Goal: Navigation & Orientation: Understand site structure

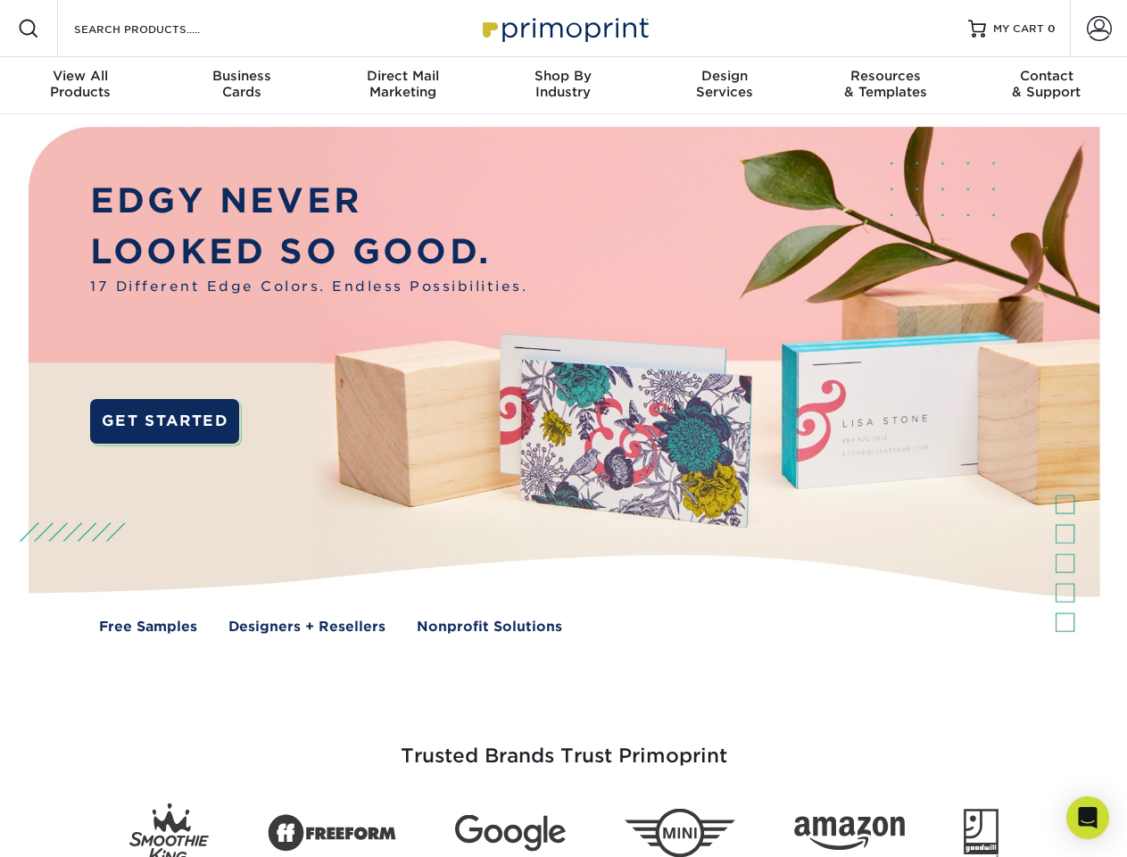
click at [563, 428] on img at bounding box center [563, 393] width 1116 height 558
click at [29, 29] on span at bounding box center [28, 28] width 21 height 21
click at [1099, 29] on span at bounding box center [1099, 28] width 25 height 25
click at [80, 86] on div "View All Products" at bounding box center [80, 84] width 161 height 32
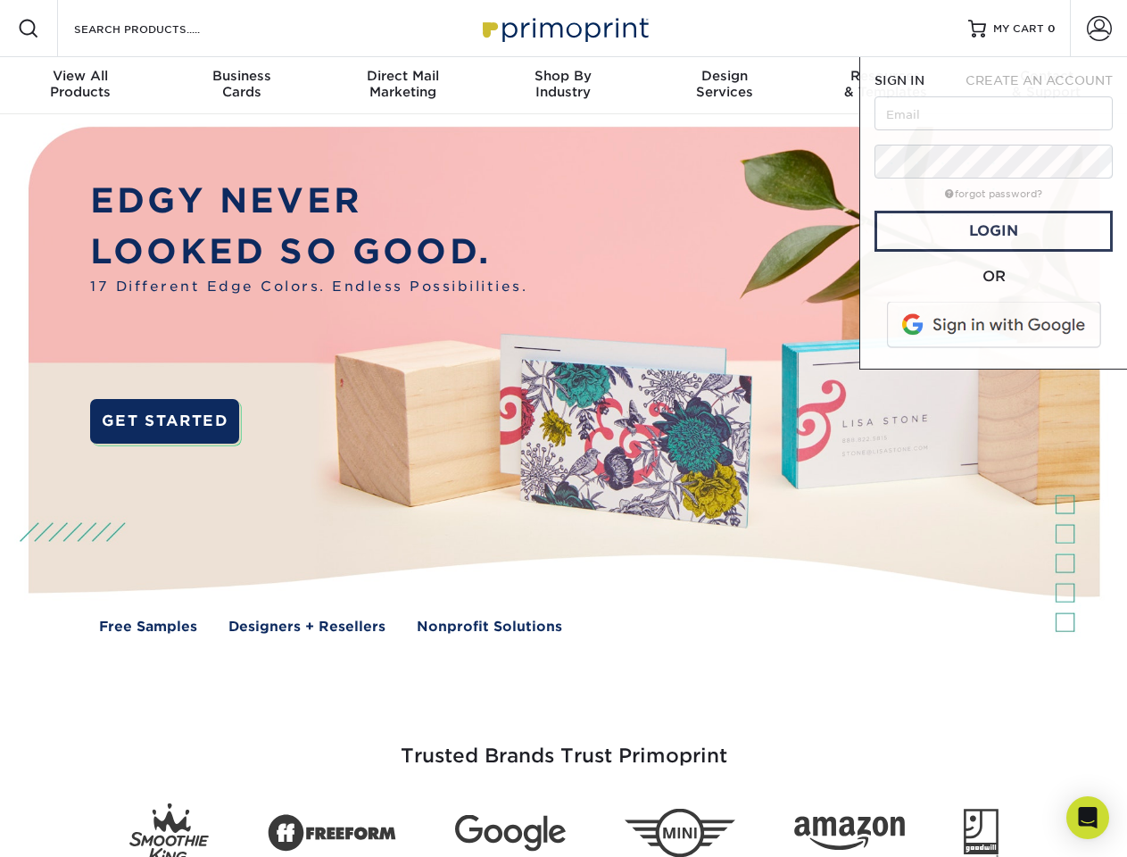
click at [241, 86] on div "Business Cards" at bounding box center [241, 84] width 161 height 32
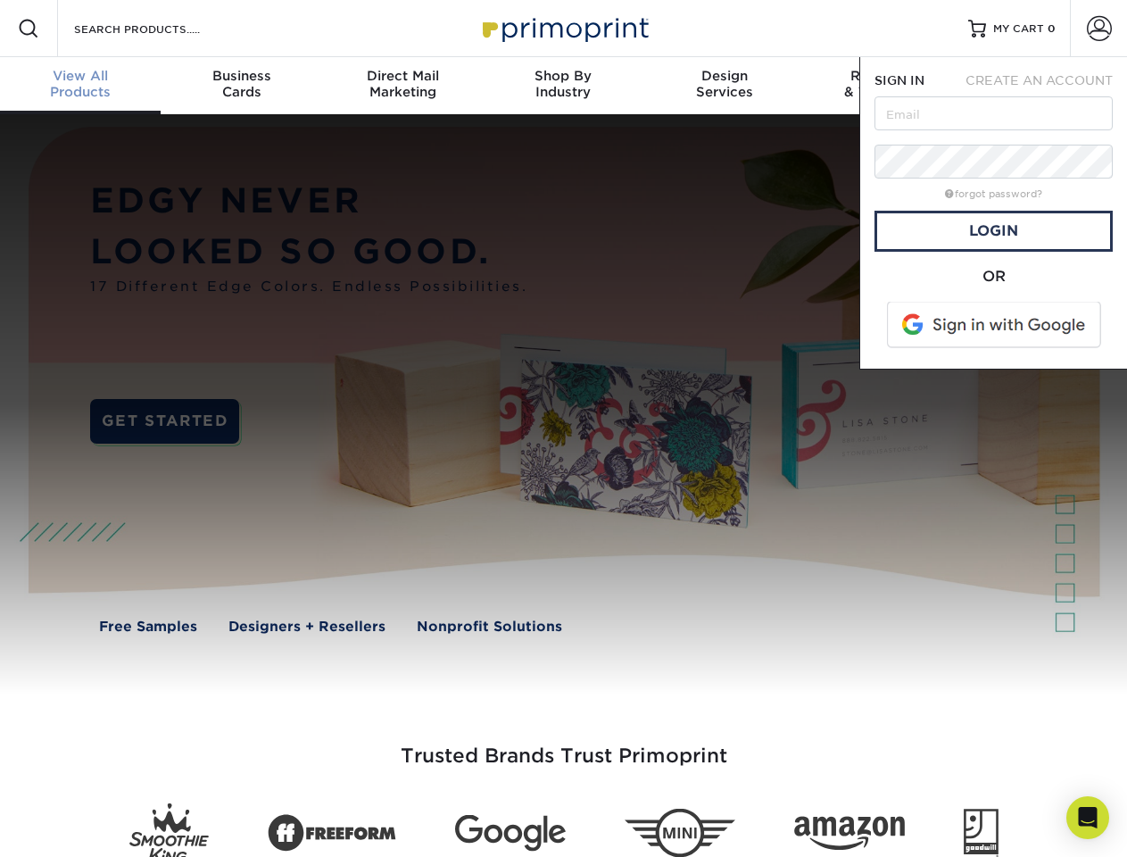
click at [403, 86] on div "Direct Mail Marketing" at bounding box center [402, 84] width 161 height 32
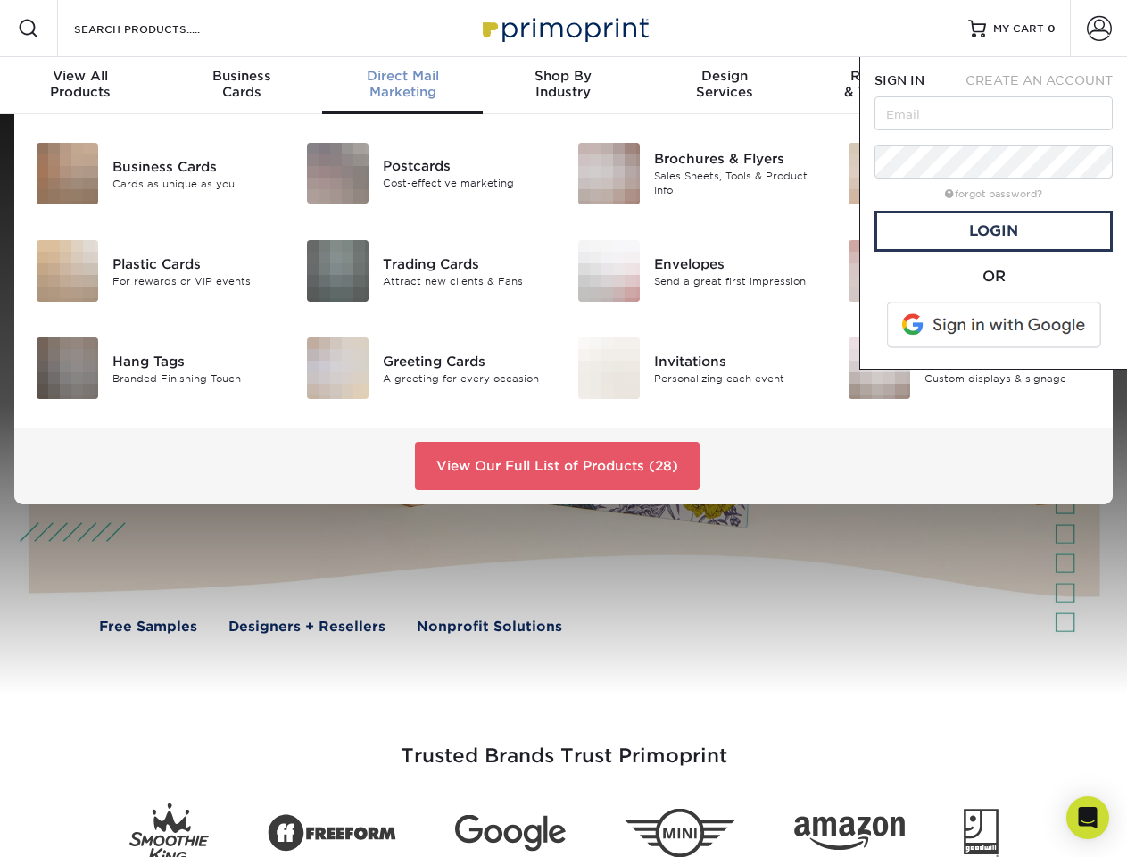
click at [563, 86] on div "Shop By Industry" at bounding box center [563, 84] width 161 height 32
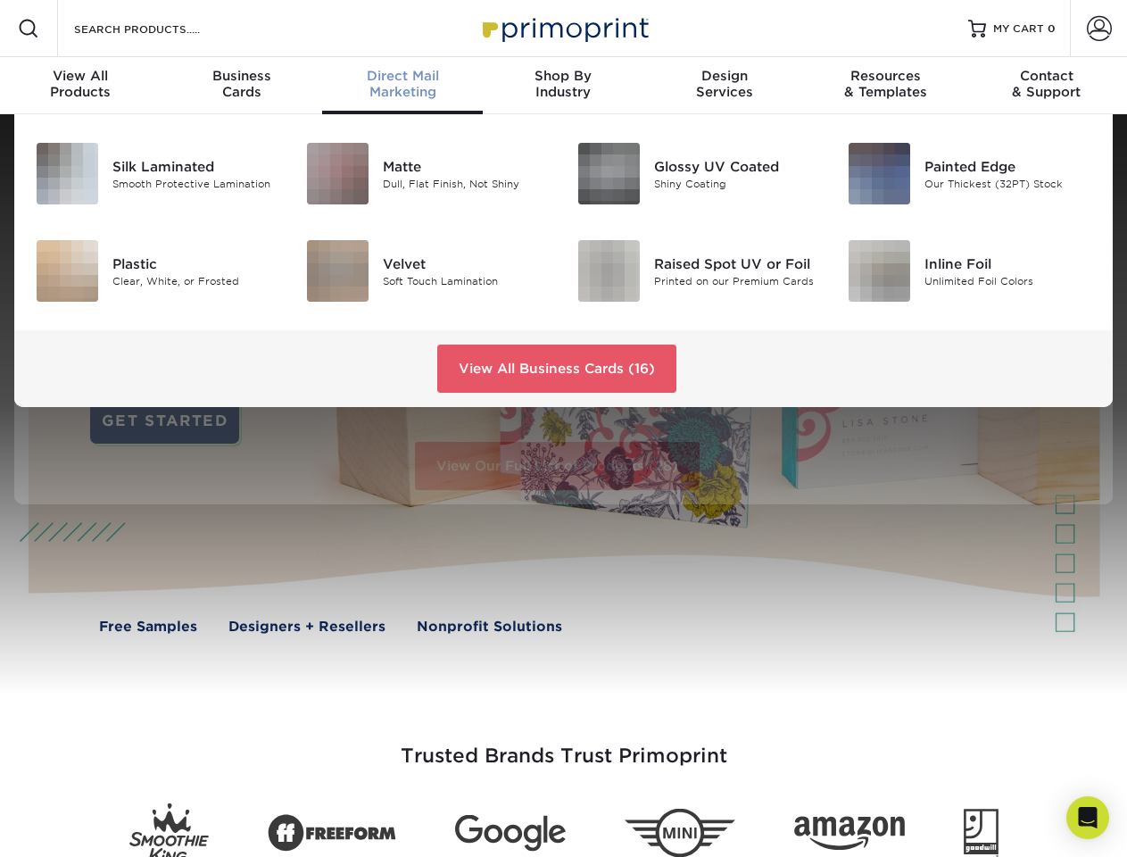
click at [725, 86] on div "Design Services" at bounding box center [724, 84] width 161 height 32
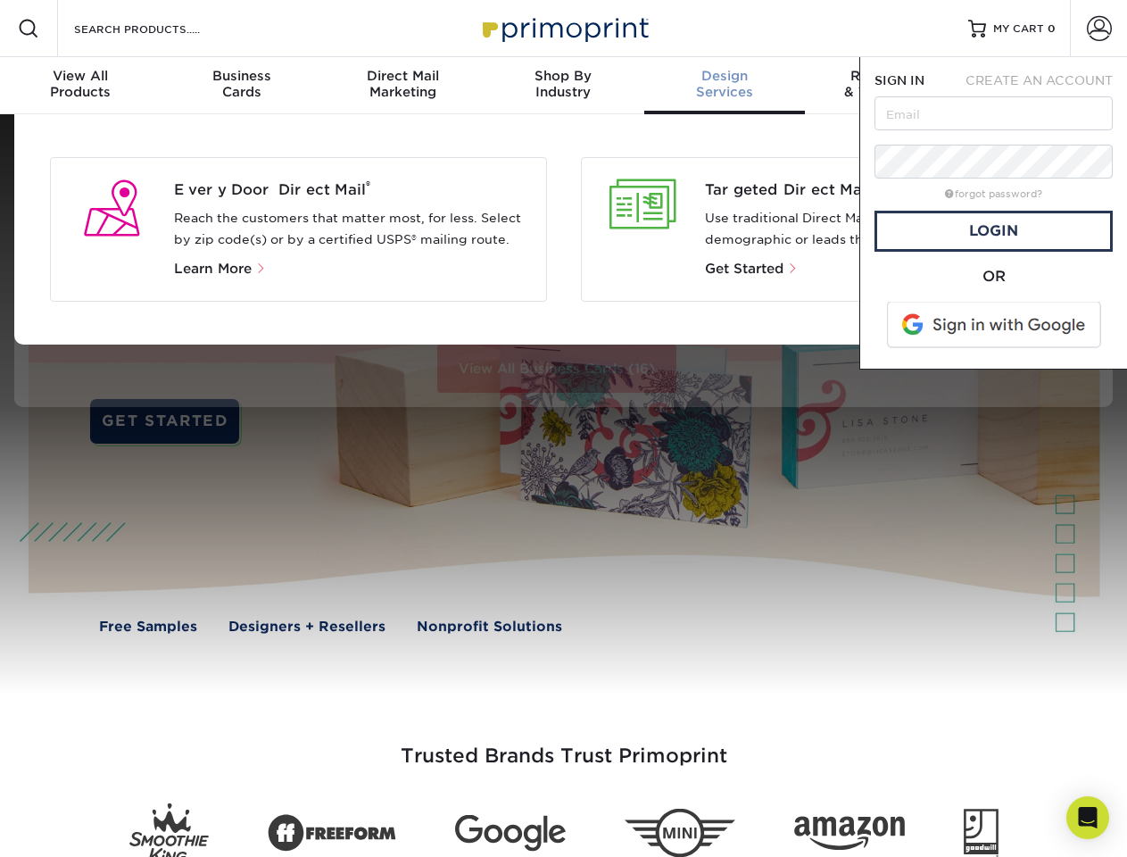
click at [885, 86] on span "SIGN IN" at bounding box center [900, 80] width 50 height 14
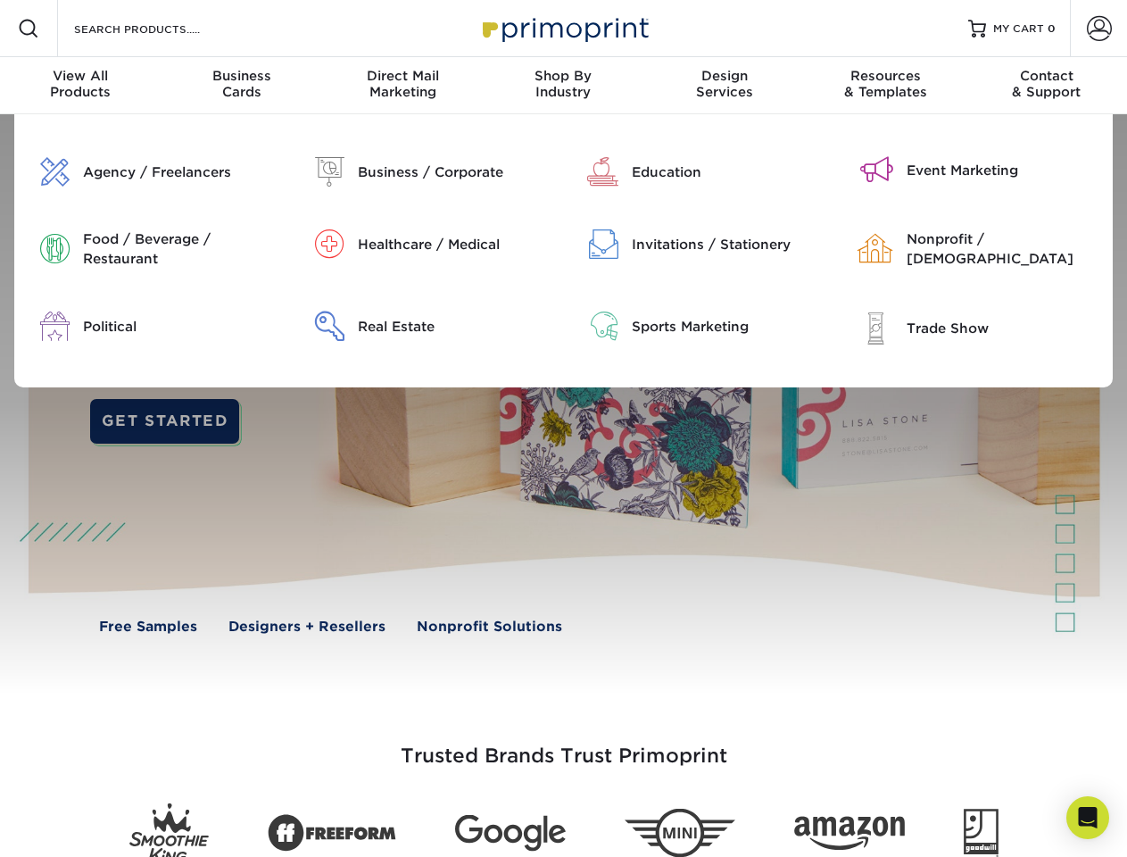
click at [1047, 86] on div "Contact & Support" at bounding box center [1047, 84] width 161 height 32
